Goal: Task Accomplishment & Management: Complete application form

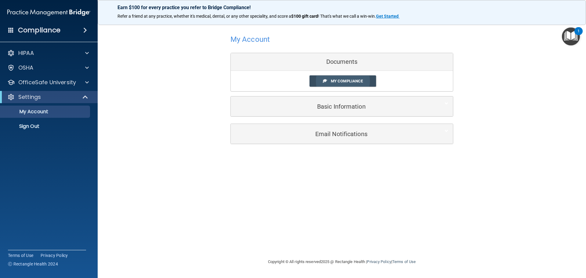
click at [331, 81] on span "My Compliance" at bounding box center [347, 81] width 32 height 5
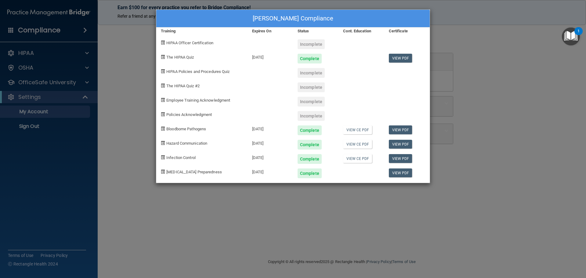
click at [88, 82] on div "[PERSON_NAME] Compliance Training Expires On Status Cont. Education Certificate…" at bounding box center [293, 139] width 586 height 278
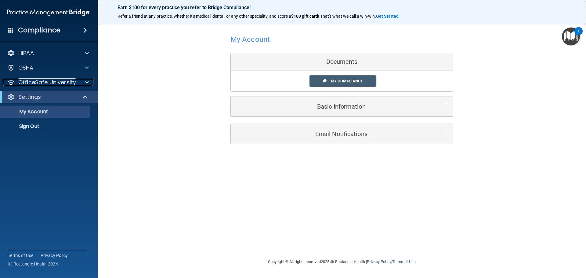
click at [88, 82] on span at bounding box center [87, 82] width 4 height 7
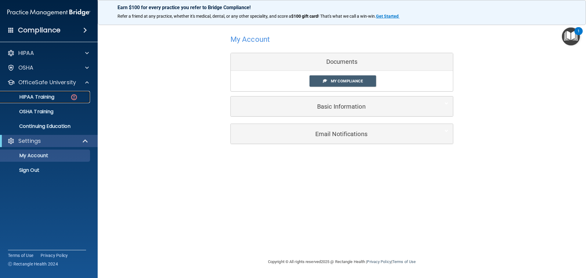
click at [49, 97] on p "HIPAA Training" at bounding box center [29, 97] width 50 height 6
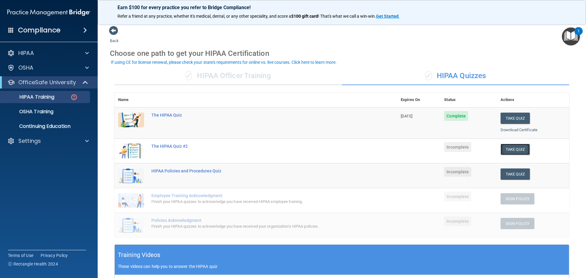
click at [514, 148] on button "Take Quiz" at bounding box center [515, 149] width 29 height 11
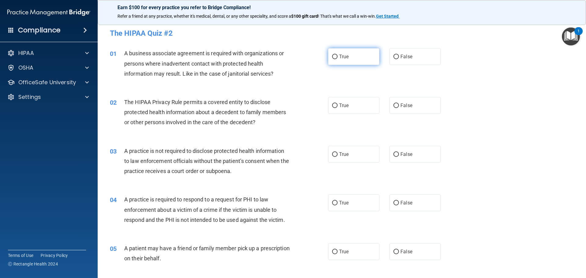
click at [328, 57] on label "True" at bounding box center [353, 56] width 51 height 17
click at [332, 57] on input "True" at bounding box center [334, 57] width 5 height 5
radio input "true"
click at [332, 105] on input "True" at bounding box center [334, 106] width 5 height 5
radio input "true"
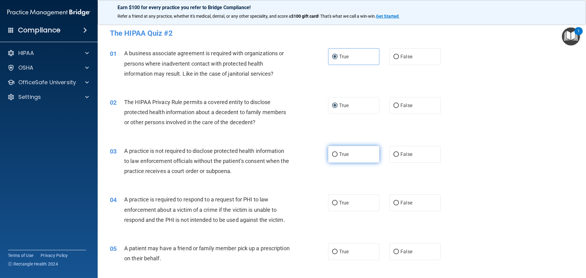
click at [332, 152] on input "True" at bounding box center [334, 154] width 5 height 5
radio input "true"
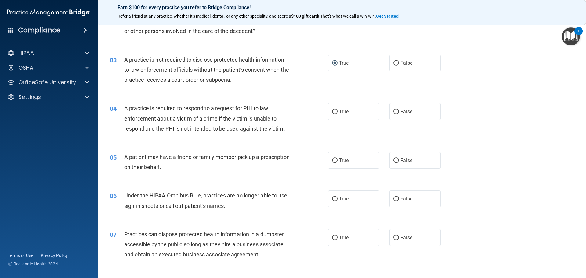
scroll to position [92, 0]
click at [339, 112] on span "True" at bounding box center [343, 111] width 9 height 6
click at [337, 112] on input "True" at bounding box center [334, 111] width 5 height 5
radio input "true"
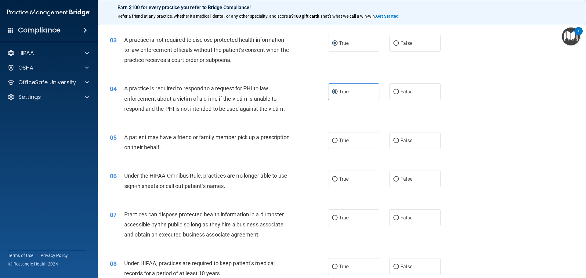
scroll to position [122, 0]
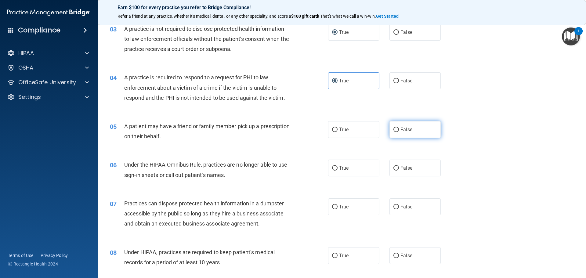
click at [395, 129] on input "False" at bounding box center [396, 130] width 5 height 5
radio input "true"
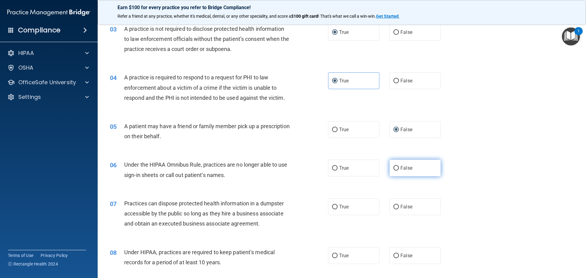
click at [394, 168] on input "False" at bounding box center [396, 168] width 5 height 5
radio input "true"
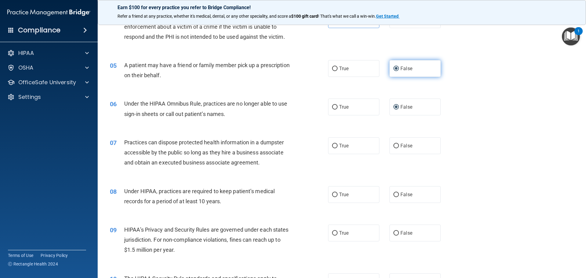
scroll to position [153, 0]
